Goal: Find specific page/section: Find specific page/section

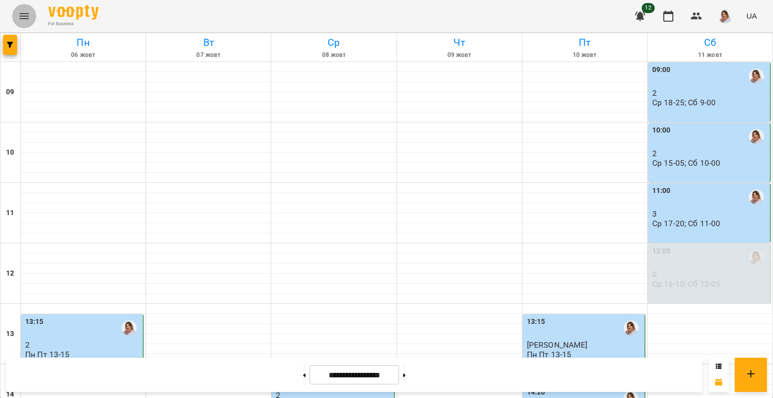
click at [31, 14] on button "Menu" at bounding box center [24, 16] width 24 height 24
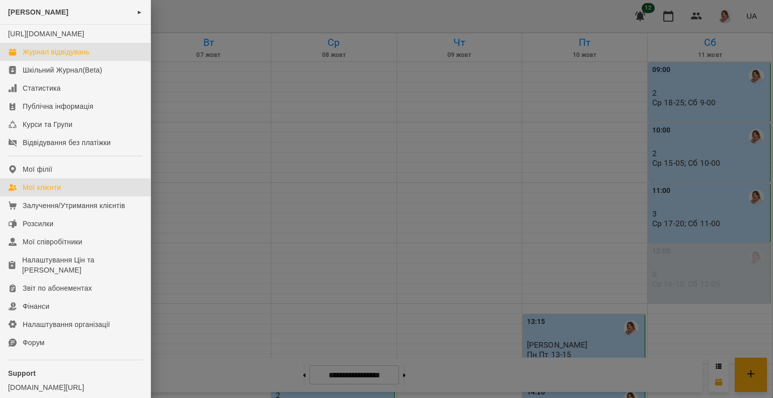
click at [57, 192] on div "Мої клієнти" at bounding box center [42, 187] width 38 height 10
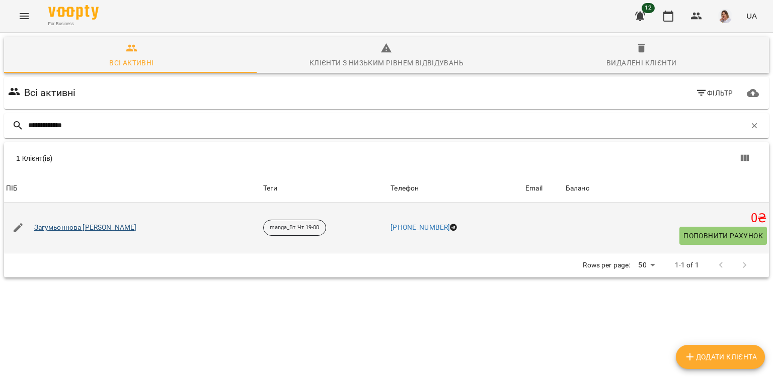
type input "**********"
click at [81, 231] on link "Загумьоннова [PERSON_NAME]" at bounding box center [85, 228] width 103 height 10
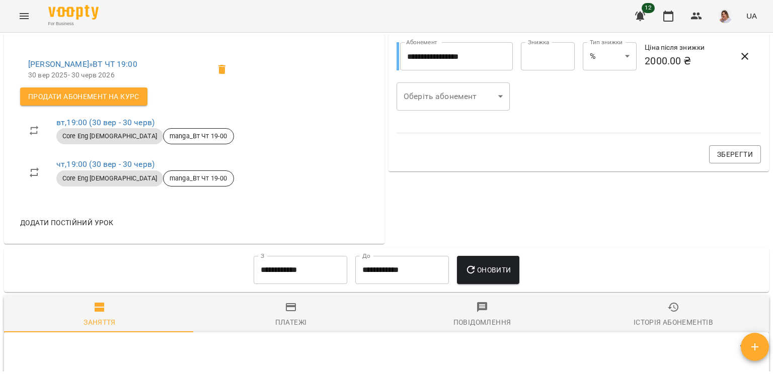
scroll to position [640, 0]
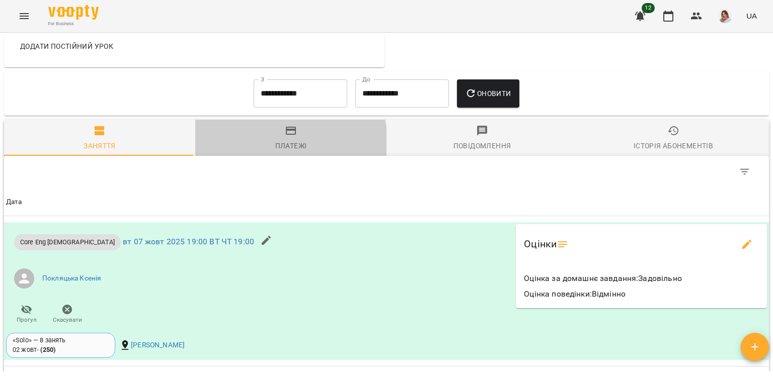
click at [288, 145] on div "Платежі" at bounding box center [291, 146] width 32 height 12
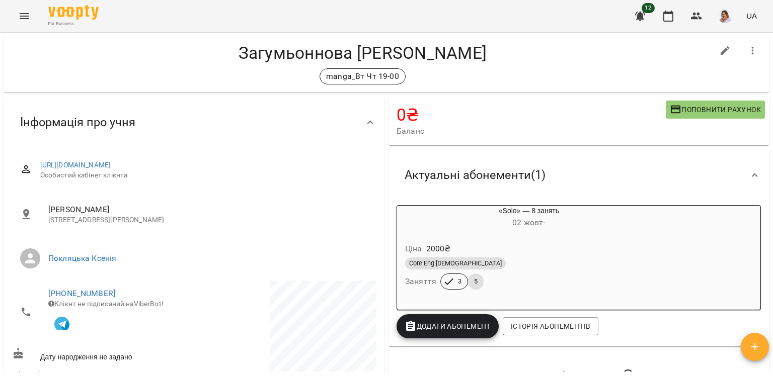
scroll to position [18, 0]
